Goal: Task Accomplishment & Management: Use online tool/utility

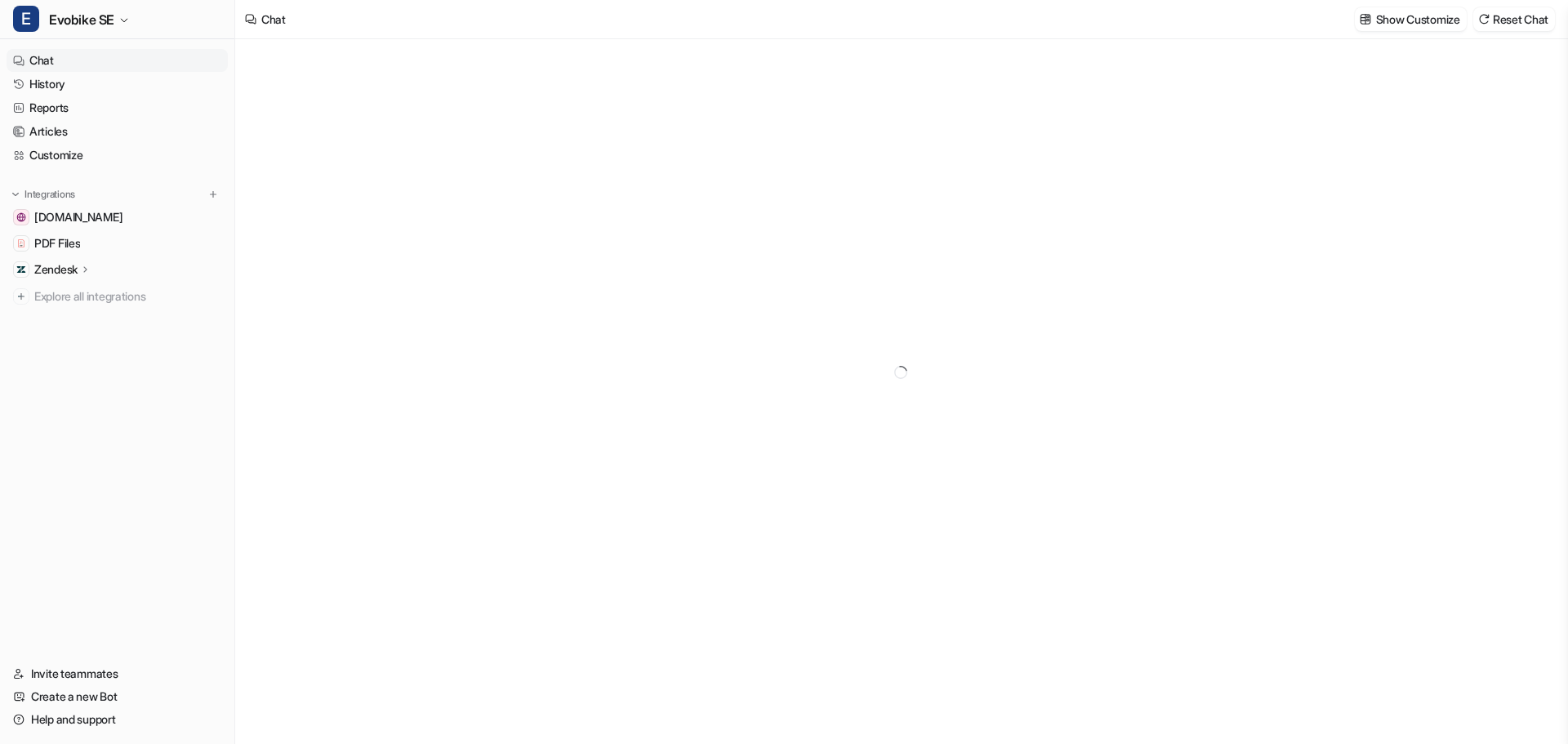
type textarea "**********"
click at [59, 269] on p "Zendesk" at bounding box center [56, 269] width 43 height 16
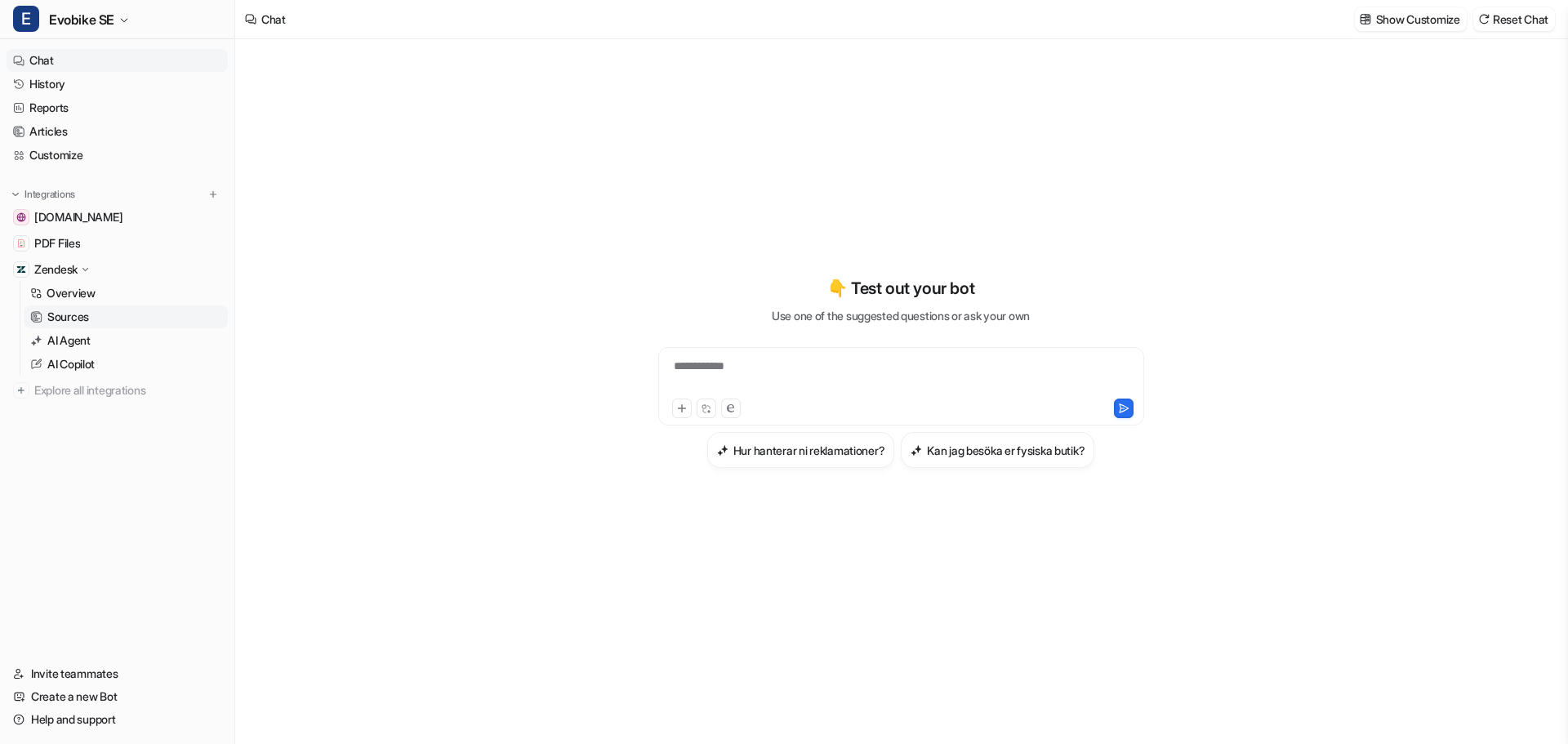
click at [63, 321] on p "Sources" at bounding box center [68, 317] width 42 height 16
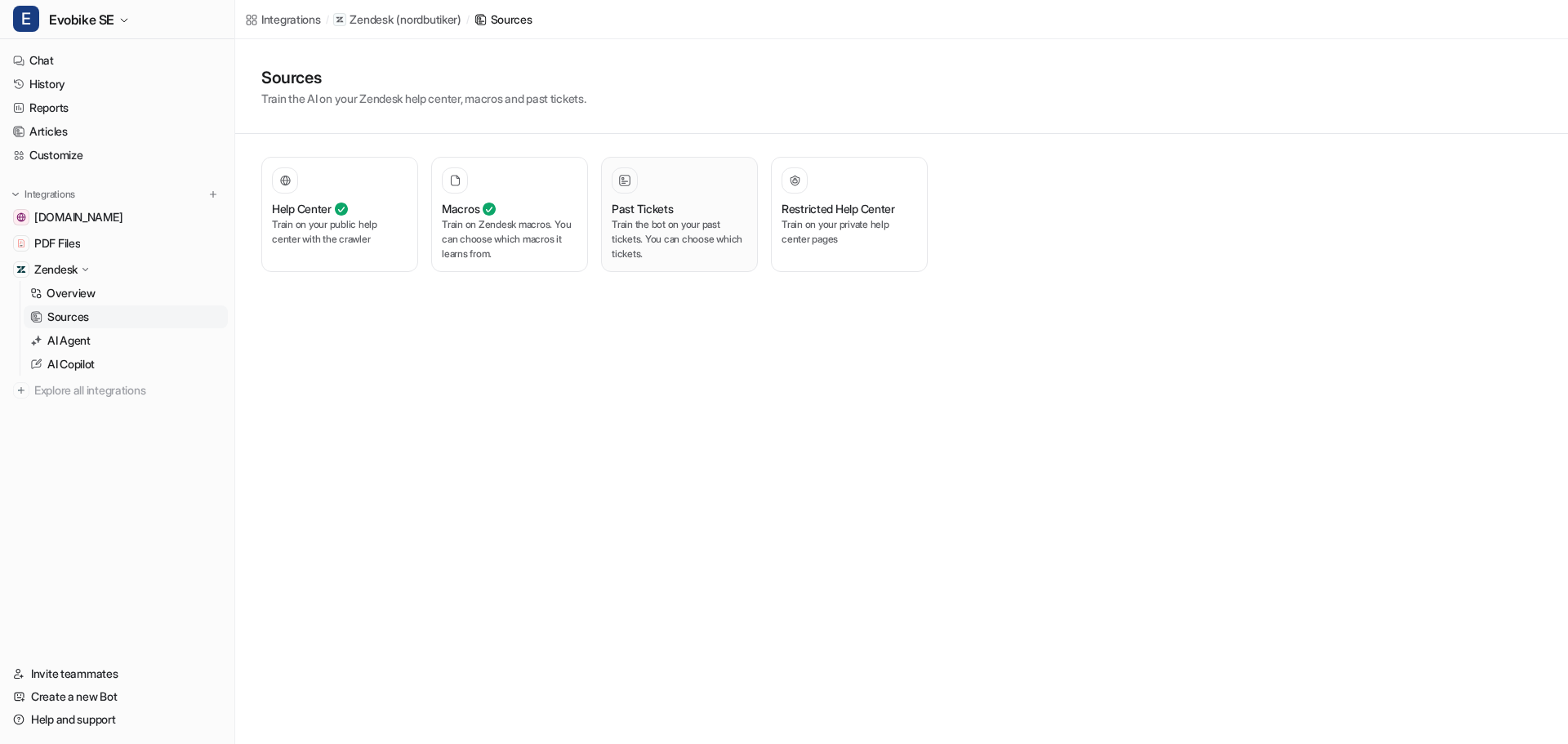
click at [655, 226] on p "Train the bot on your past tickets. You can choose which tickets." at bounding box center [679, 239] width 135 height 44
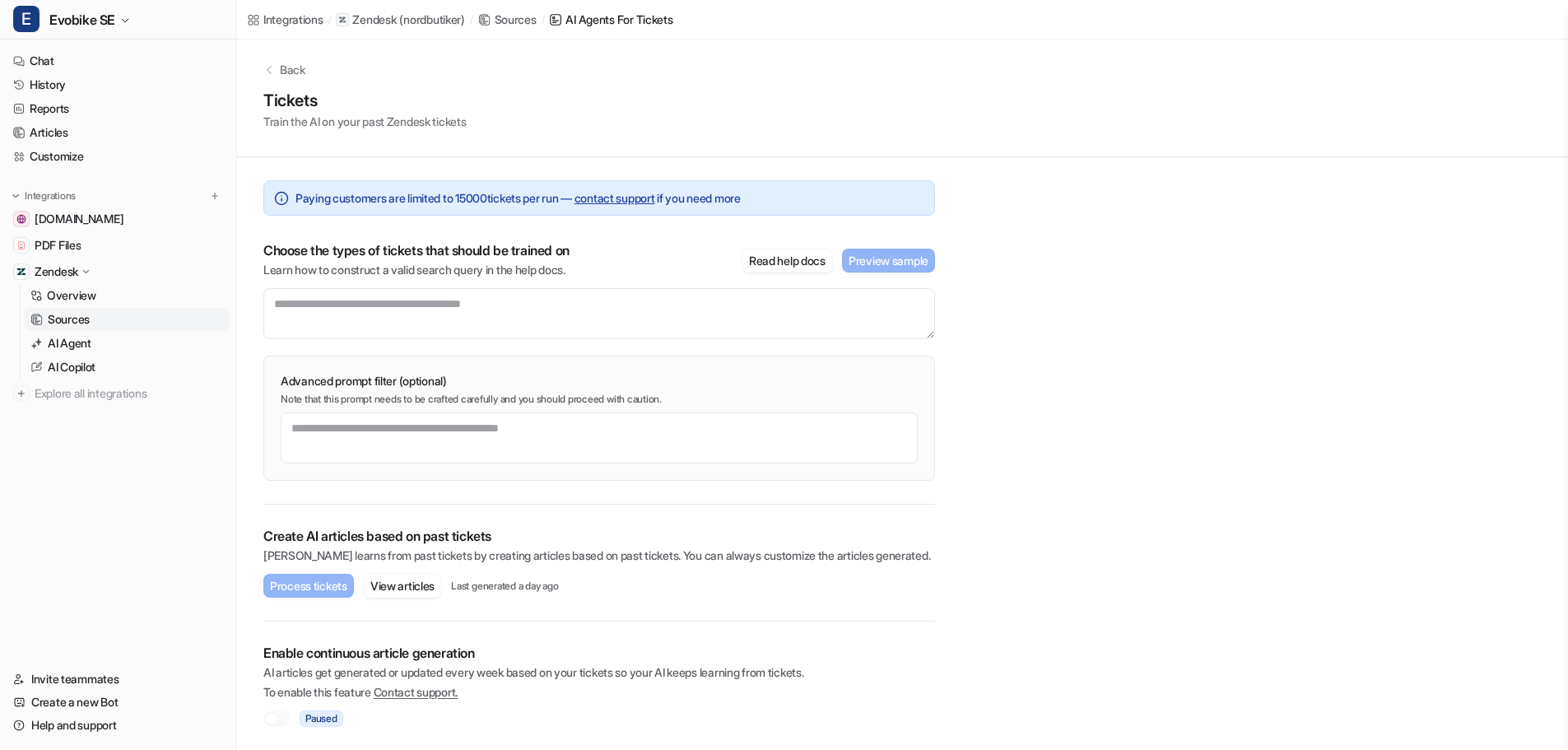
scroll to position [5, 0]
click at [397, 579] on button "View articles" at bounding box center [403, 585] width 78 height 23
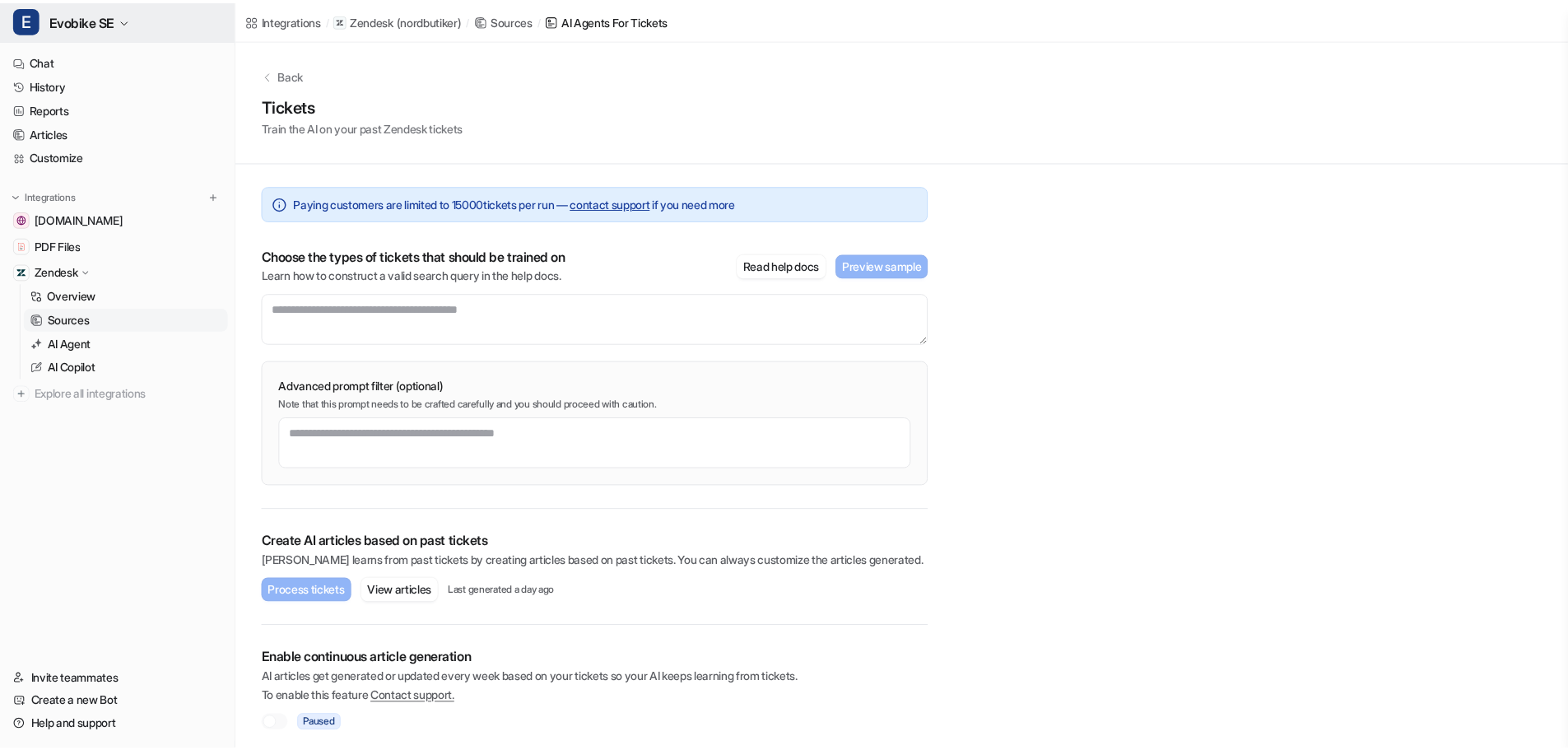
scroll to position [5, 0]
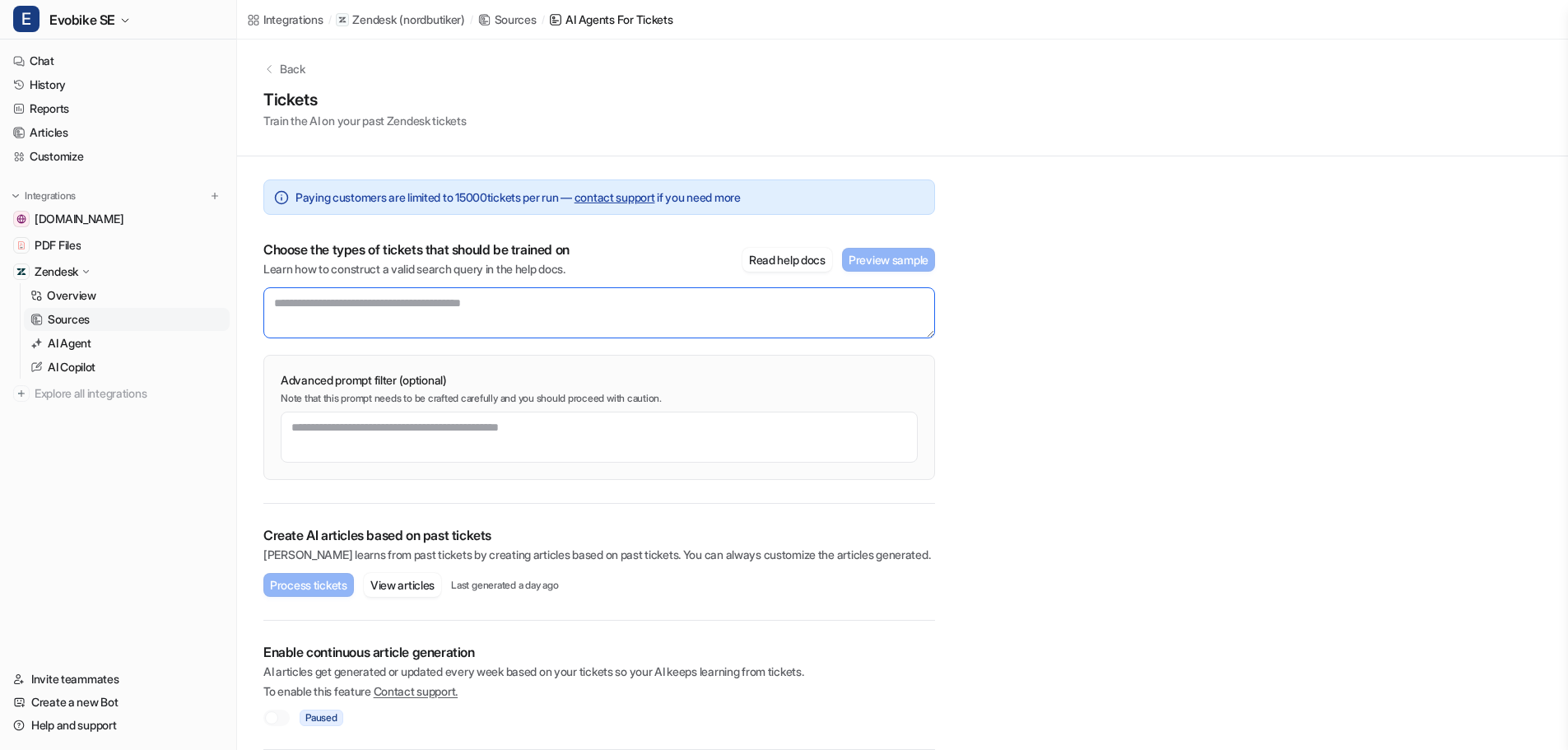
click at [329, 307] on textarea at bounding box center [599, 312] width 672 height 51
type textarea "**********"
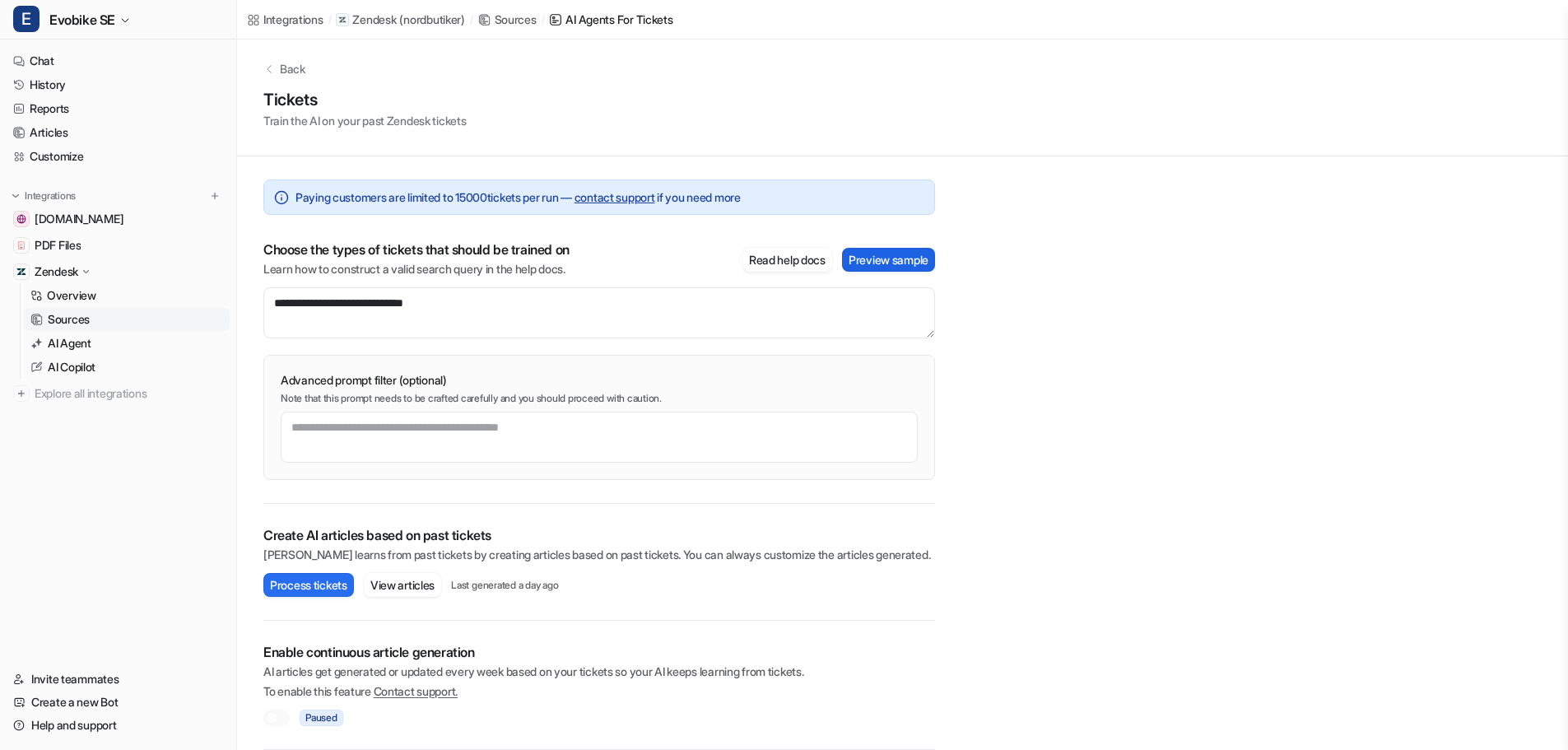
click at [858, 256] on button "Preview sample" at bounding box center [888, 260] width 93 height 23
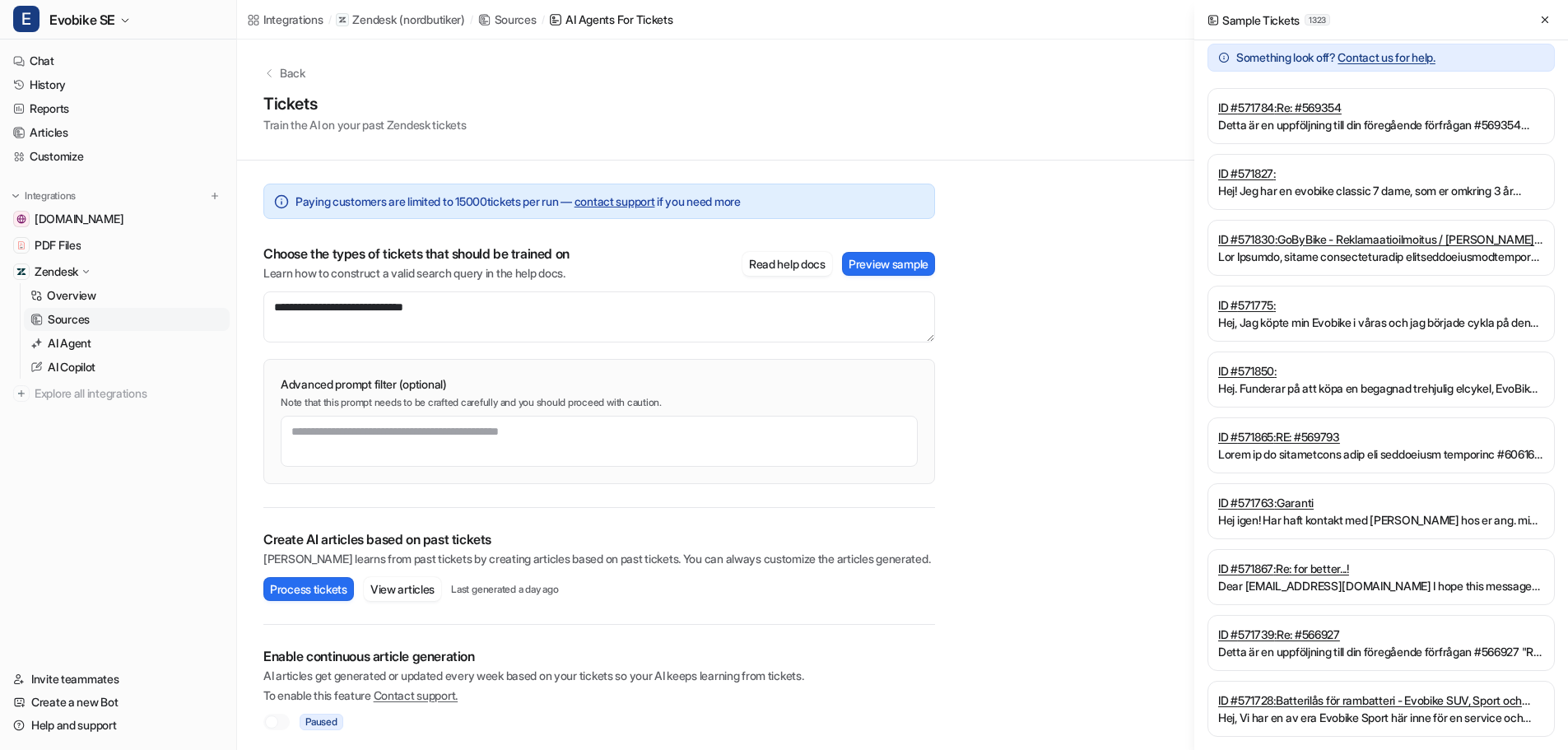
scroll to position [0, 0]
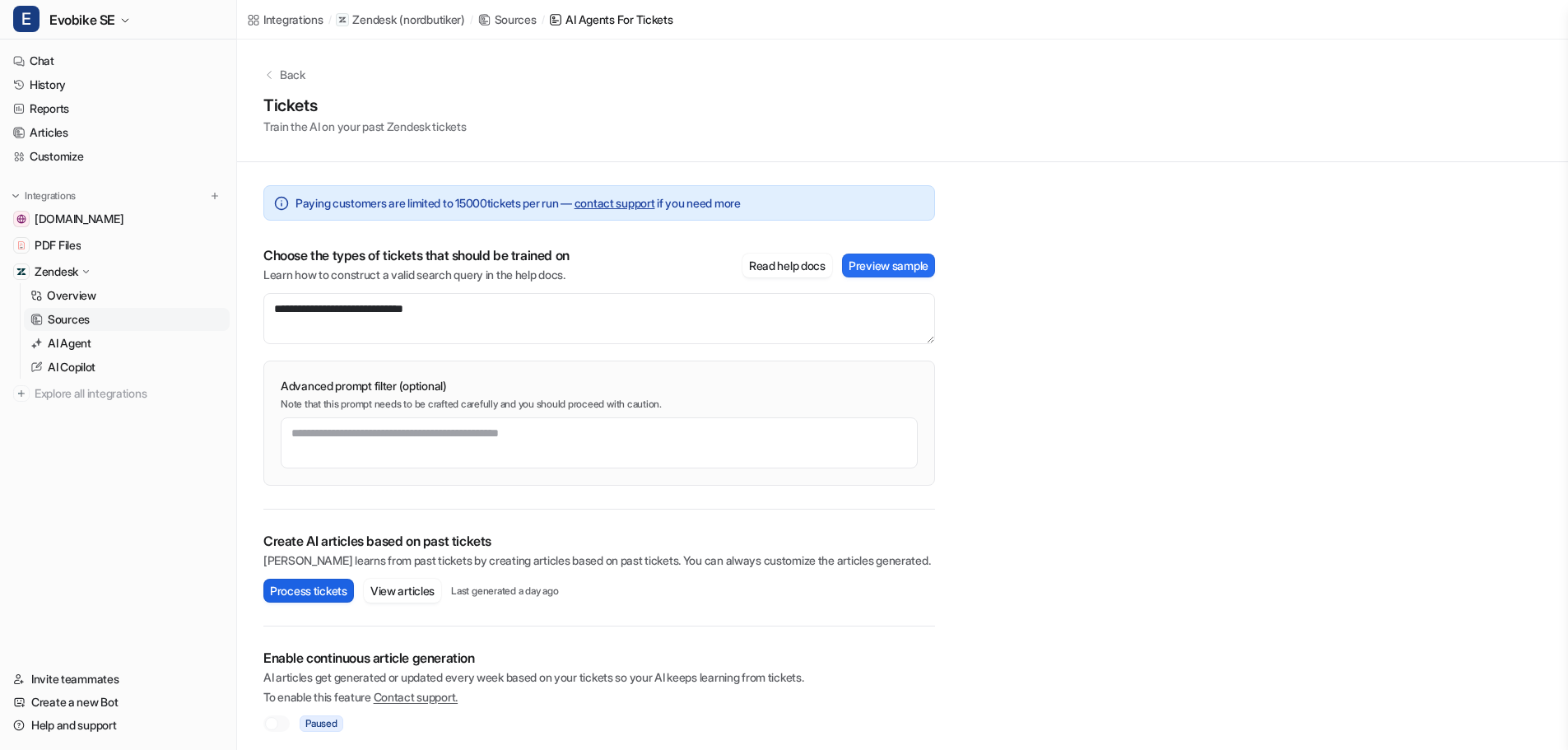
click at [302, 595] on button "Process tickets" at bounding box center [309, 590] width 90 height 23
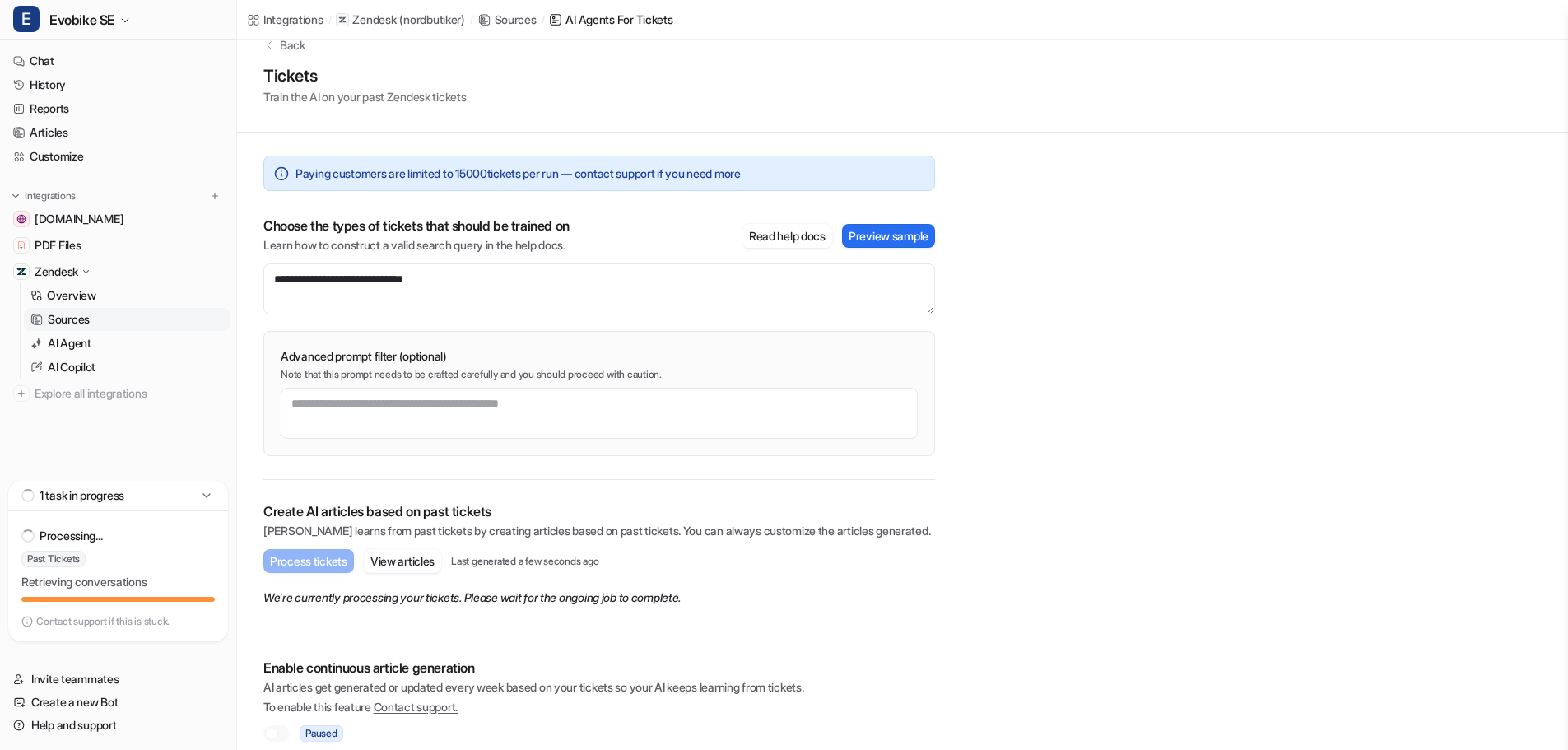
scroll to position [45, 0]
